Goal: Task Accomplishment & Management: Use online tool/utility

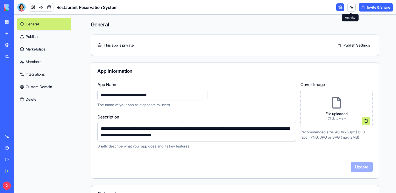
click at [3, 22] on link "My Workspace" at bounding box center [12, 22] width 21 height 10
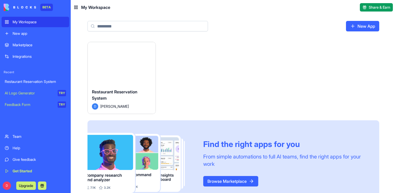
click at [11, 36] on link "New app" at bounding box center [36, 33] width 68 height 10
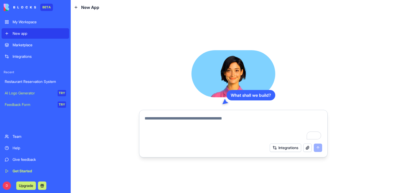
click at [18, 43] on div "Marketplace" at bounding box center [39, 44] width 53 height 5
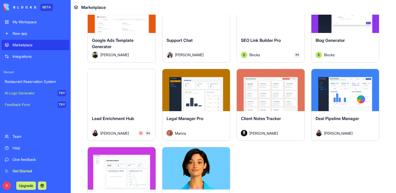
scroll to position [1350, 0]
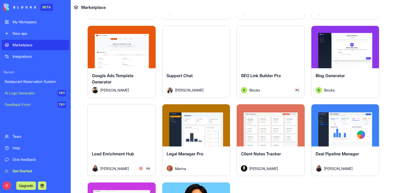
click at [338, 124] on button "Explore" at bounding box center [345, 125] width 39 height 10
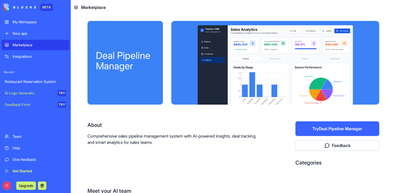
scroll to position [53, 0]
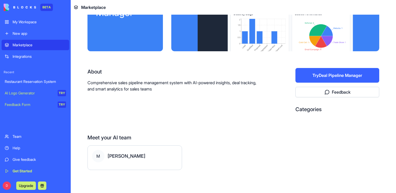
click at [316, 73] on button "Try Deal Pipeline Manager" at bounding box center [337, 75] width 84 height 15
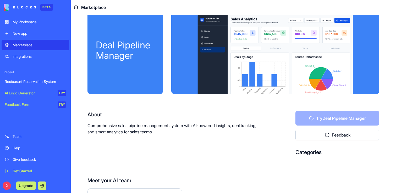
scroll to position [0, 0]
